Goal: Check status: Check status

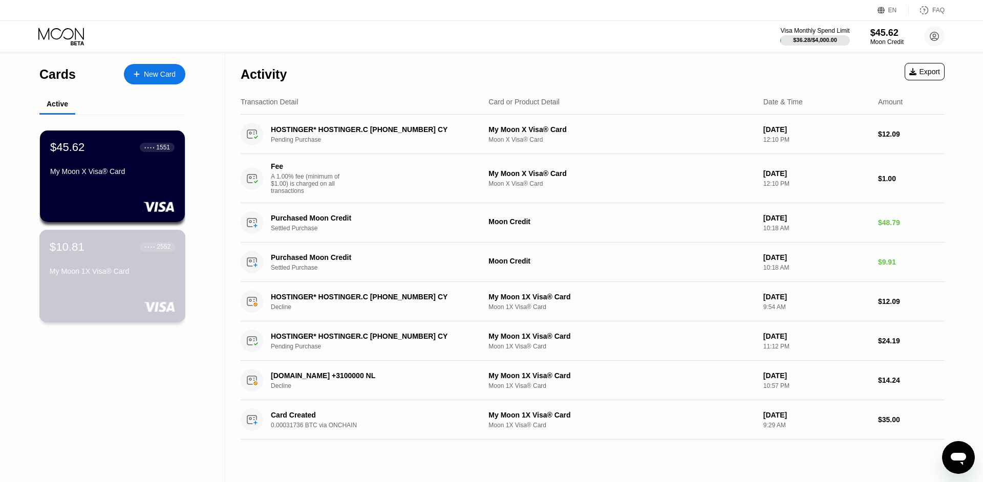
click at [90, 275] on div "My Moon 1X Visa® Card" at bounding box center [112, 271] width 125 height 8
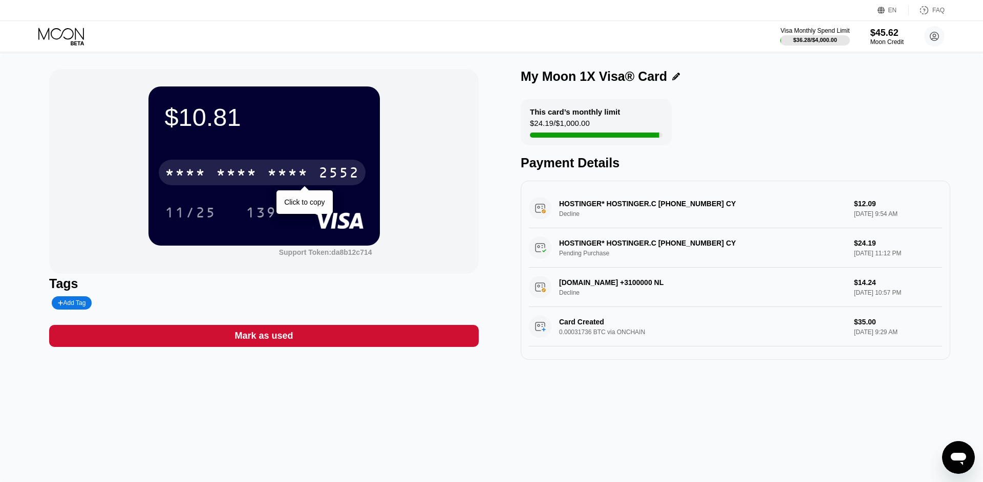
click at [270, 177] on div "* * * *" at bounding box center [287, 174] width 41 height 16
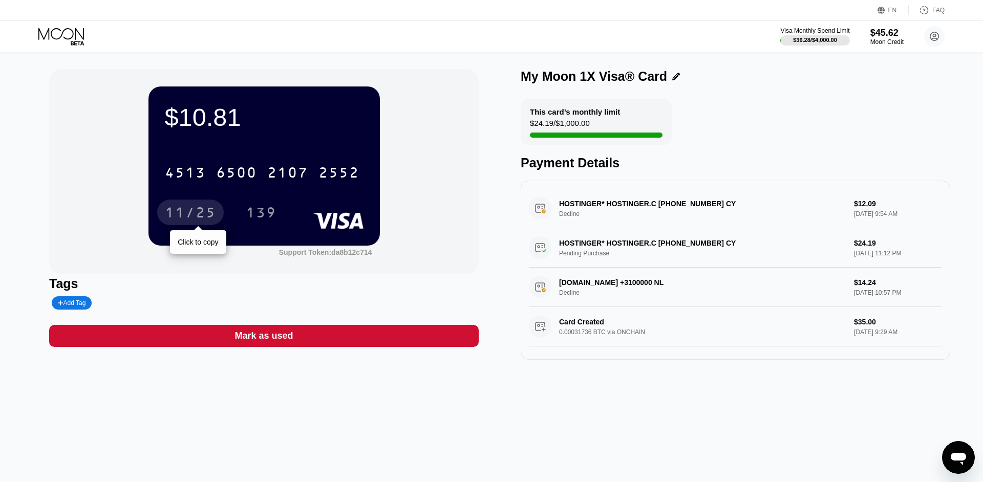
click at [176, 221] on div "11/25" at bounding box center [190, 214] width 51 height 16
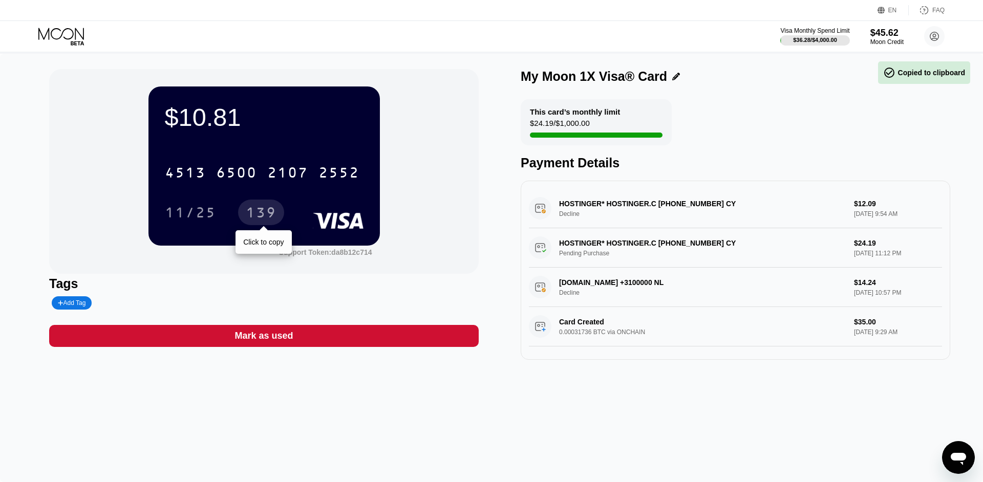
click at [273, 216] on div "139" at bounding box center [261, 214] width 31 height 16
click at [224, 110] on div "$10.81" at bounding box center [264, 117] width 199 height 29
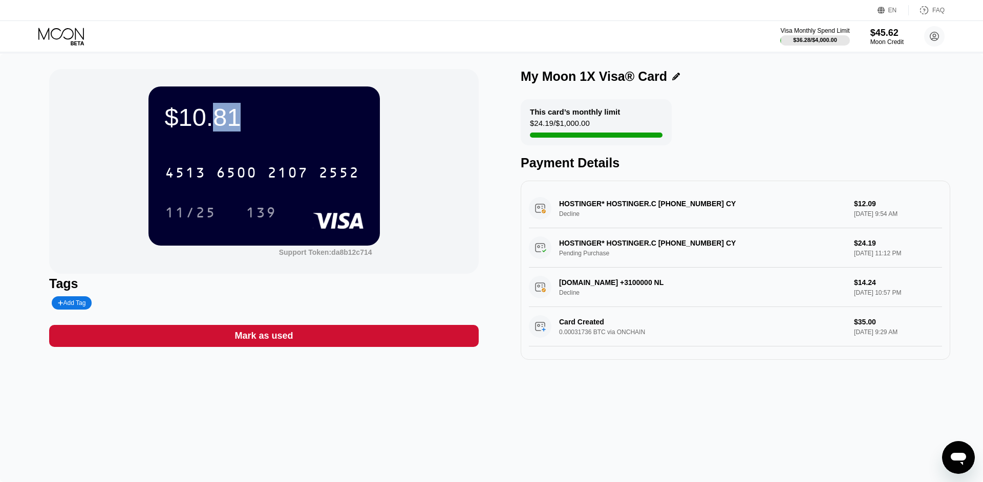
click at [224, 110] on div "$10.81" at bounding box center [264, 117] width 199 height 29
click at [229, 115] on div "$10.81" at bounding box center [264, 117] width 199 height 29
click at [210, 115] on div "$10.81" at bounding box center [264, 117] width 199 height 29
drag, startPoint x: 210, startPoint y: 115, endPoint x: 198, endPoint y: 115, distance: 12.3
click at [198, 115] on div "$10.81" at bounding box center [264, 117] width 199 height 29
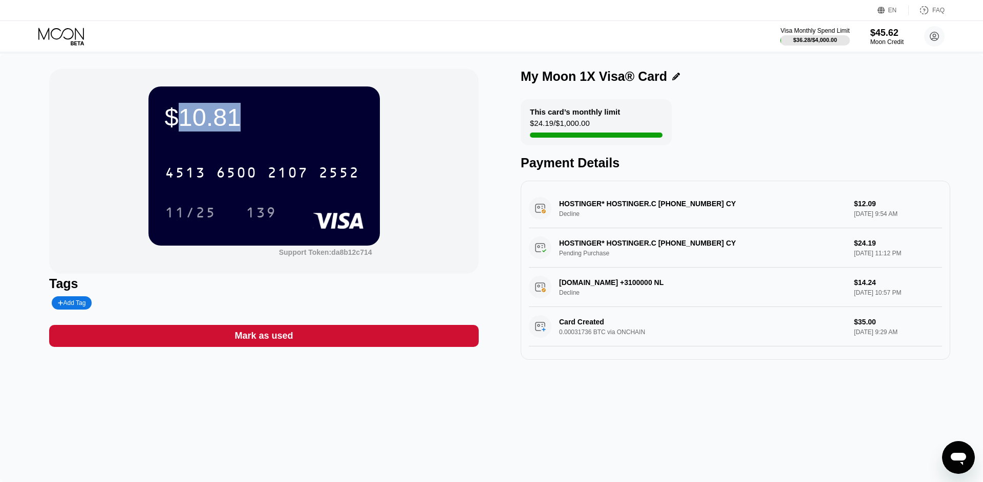
click at [198, 115] on div "$10.81" at bounding box center [264, 117] width 199 height 29
drag, startPoint x: 198, startPoint y: 115, endPoint x: 229, endPoint y: 115, distance: 30.7
click at [229, 115] on div "$10.81" at bounding box center [264, 117] width 199 height 29
click at [253, 112] on div "$10.81" at bounding box center [264, 117] width 199 height 29
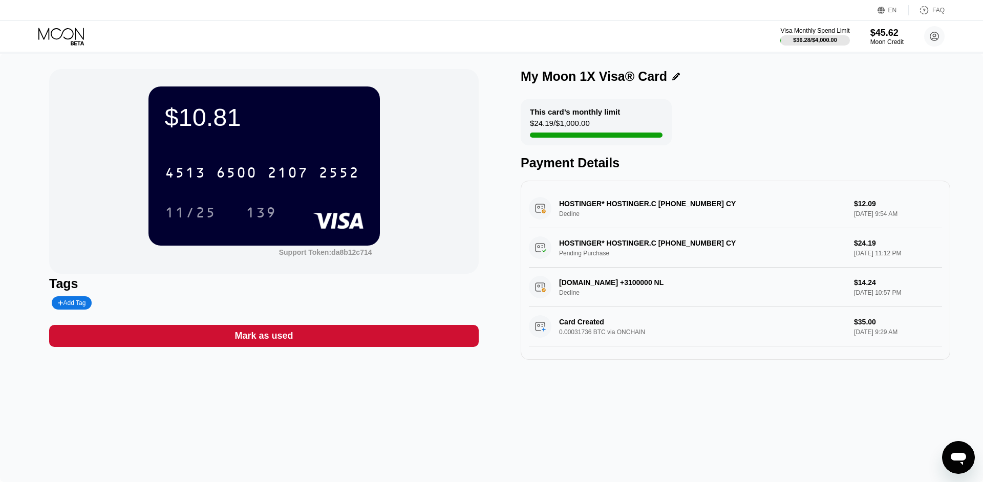
click at [253, 112] on div "$10.81" at bounding box center [264, 117] width 199 height 29
click at [238, 116] on div "$10.81" at bounding box center [264, 117] width 199 height 29
drag, startPoint x: 238, startPoint y: 116, endPoint x: 195, endPoint y: 116, distance: 42.5
click at [195, 116] on div "$10.81" at bounding box center [264, 117] width 199 height 29
drag, startPoint x: 195, startPoint y: 116, endPoint x: 233, endPoint y: 102, distance: 40.5
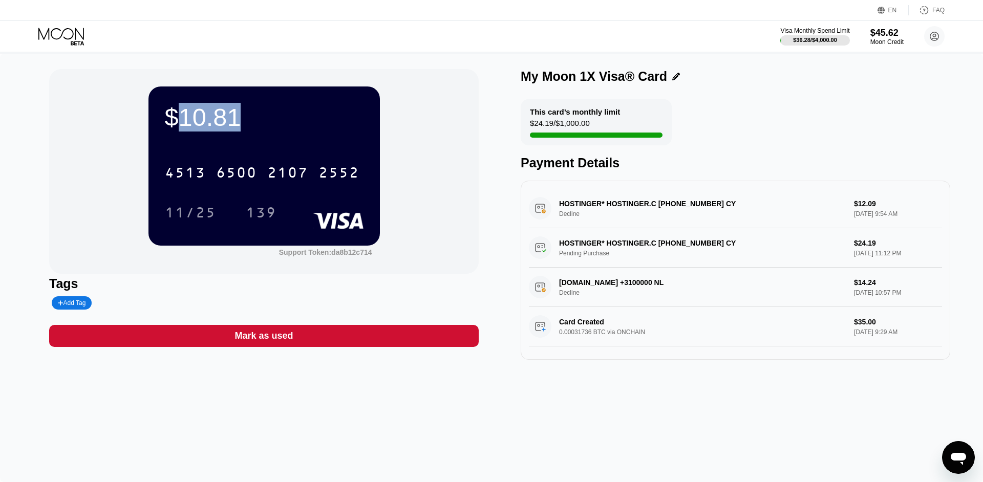
click at [233, 103] on div "$10.81" at bounding box center [264, 117] width 199 height 29
drag, startPoint x: 233, startPoint y: 102, endPoint x: 205, endPoint y: 108, distance: 29.3
click at [205, 108] on div "$10.81" at bounding box center [264, 117] width 199 height 29
click at [204, 108] on div "$10.81" at bounding box center [264, 117] width 199 height 29
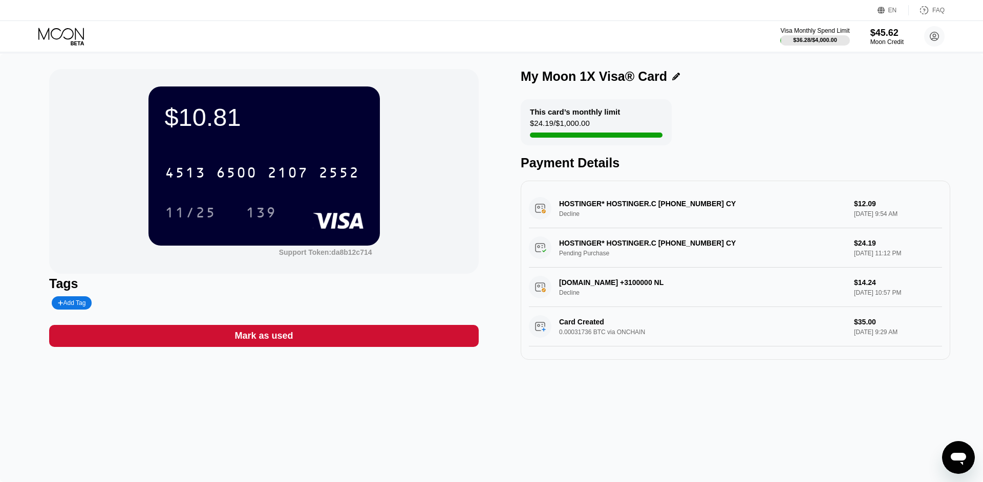
click at [202, 109] on div "$10.81" at bounding box center [264, 117] width 199 height 29
click at [193, 116] on div "$10.81" at bounding box center [264, 117] width 199 height 29
drag, startPoint x: 193, startPoint y: 116, endPoint x: 225, endPoint y: 111, distance: 32.1
click at [225, 111] on div "$10.81" at bounding box center [264, 117] width 199 height 29
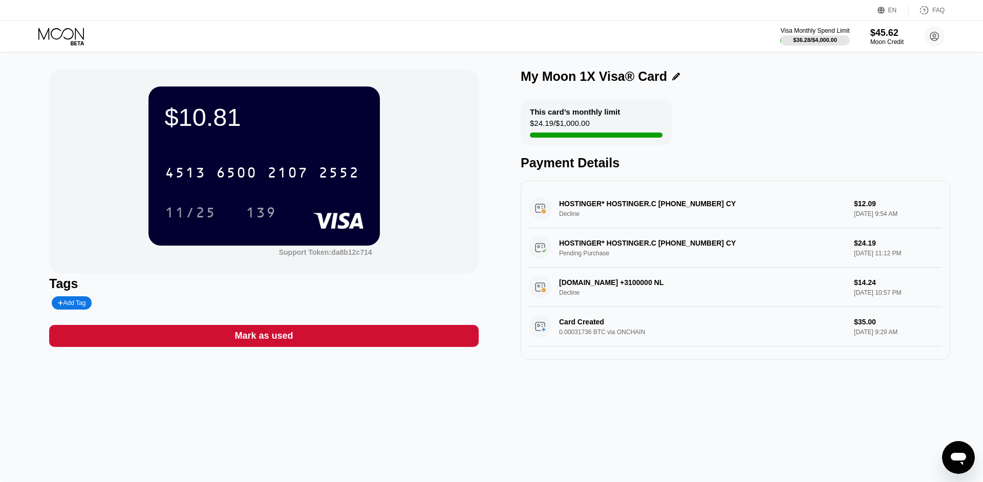
click at [257, 111] on div "$10.81" at bounding box center [264, 117] width 199 height 29
click at [226, 115] on div "$10.81" at bounding box center [264, 117] width 199 height 29
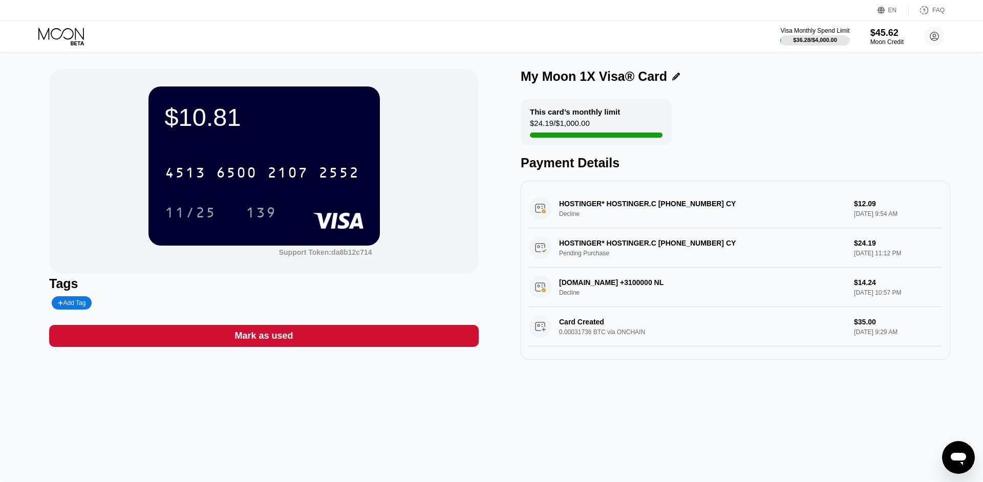
click at [221, 115] on div "$10.81" at bounding box center [264, 117] width 199 height 29
drag, startPoint x: 216, startPoint y: 115, endPoint x: 232, endPoint y: 118, distance: 16.6
click at [232, 118] on div "$10.81" at bounding box center [264, 117] width 199 height 29
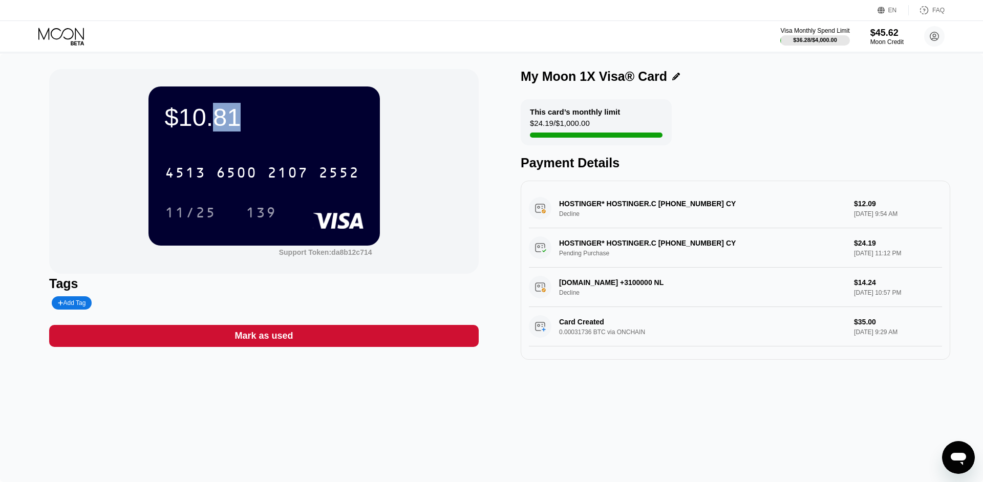
click at [232, 118] on div "$10.81" at bounding box center [264, 117] width 199 height 29
click at [252, 121] on div "$10.81" at bounding box center [264, 117] width 199 height 29
click at [287, 111] on div "$10.81" at bounding box center [264, 117] width 199 height 29
